Goal: Navigation & Orientation: Find specific page/section

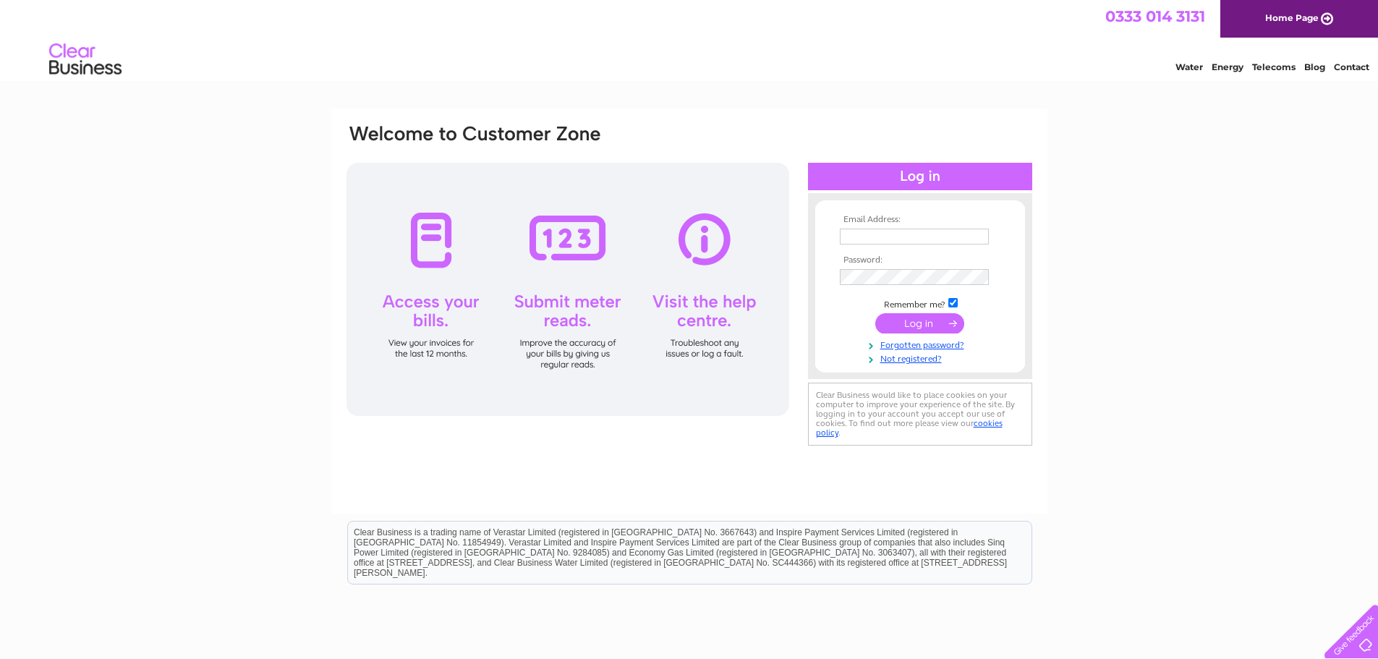
click at [877, 218] on th "Email Address:" at bounding box center [920, 220] width 168 height 10
click at [882, 235] on input "text" at bounding box center [914, 237] width 149 height 16
type input "info@kingholmquaybeds.com"
click at [895, 310] on td at bounding box center [920, 323] width 168 height 27
click at [903, 321] on input "submit" at bounding box center [919, 323] width 89 height 20
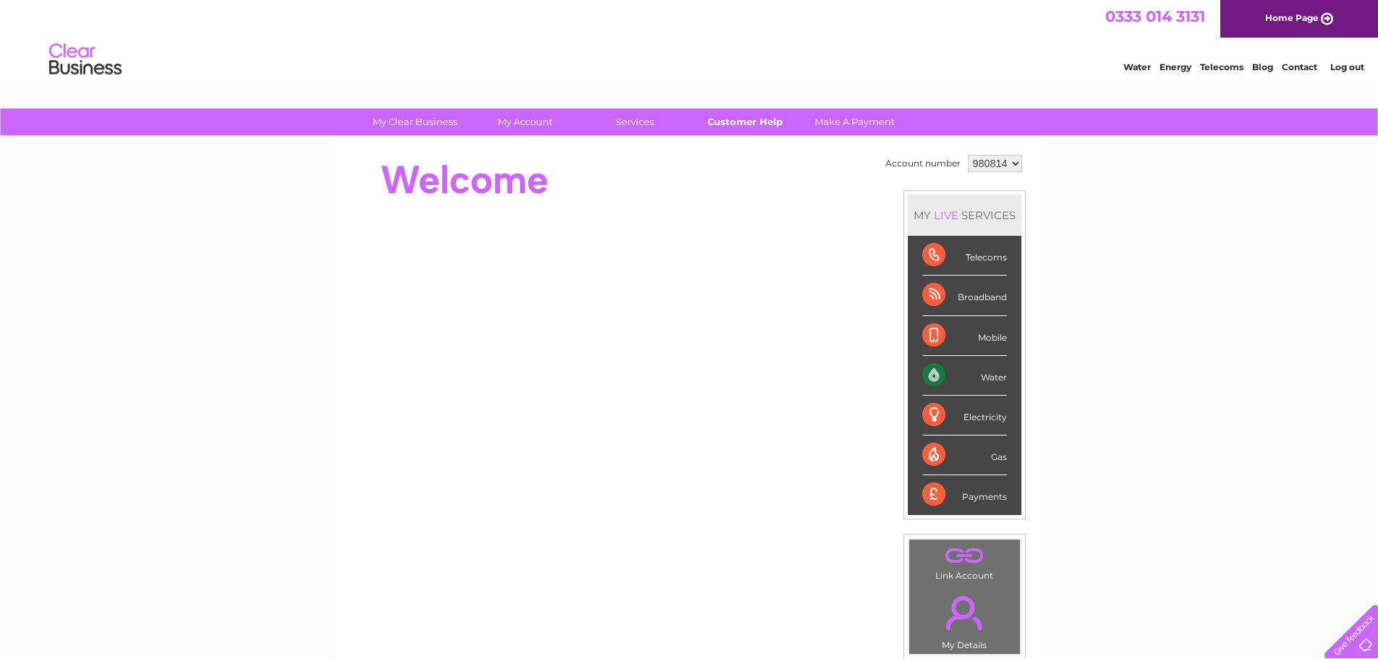
click at [737, 124] on link "Customer Help" at bounding box center [744, 121] width 119 height 27
